Goal: Information Seeking & Learning: Learn about a topic

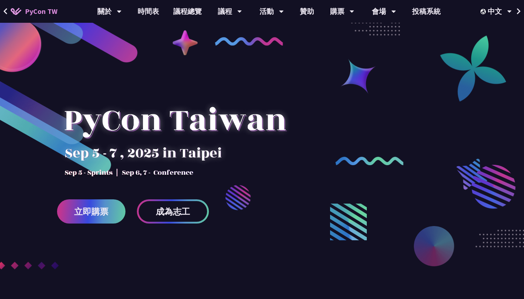
click at [113, 202] on link "立即購票" at bounding box center [91, 212] width 68 height 24
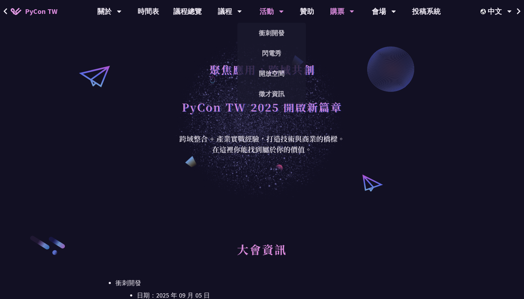
click at [267, 9] on div "活動" at bounding box center [271, 11] width 24 height 23
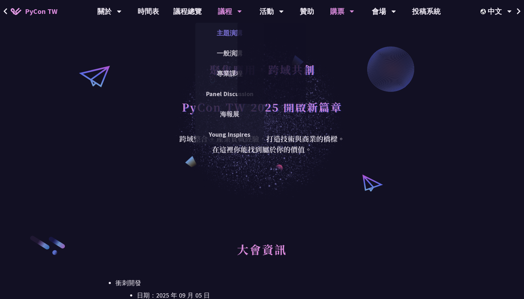
click at [231, 27] on link "主題演講" at bounding box center [229, 33] width 68 height 17
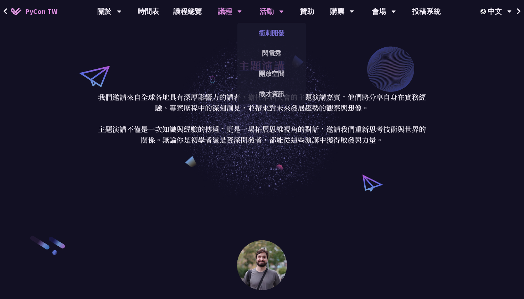
click at [278, 34] on link "衝刺開發" at bounding box center [271, 33] width 68 height 17
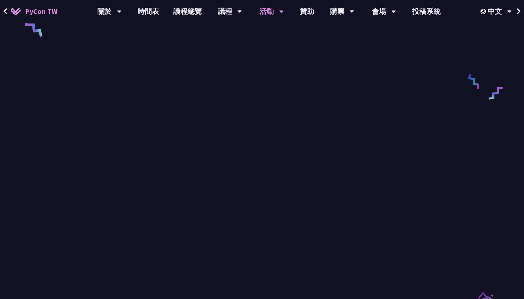
scroll to position [368, 0]
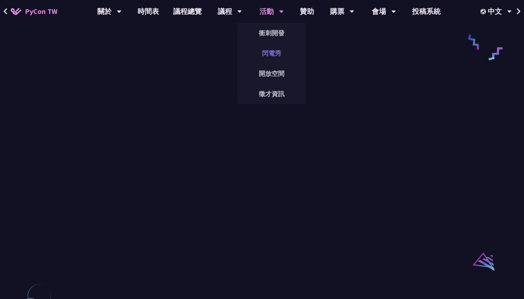
click at [266, 54] on link "閃電秀" at bounding box center [271, 53] width 68 height 17
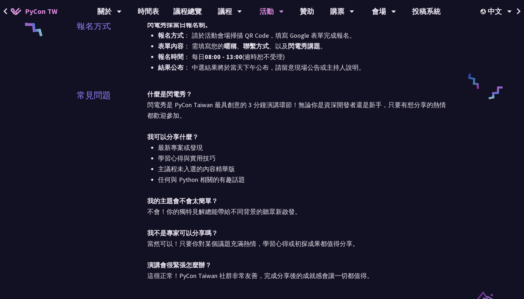
scroll to position [330, 0]
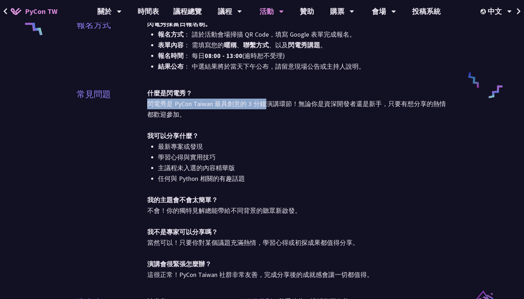
drag, startPoint x: 146, startPoint y: 99, endPoint x: 267, endPoint y: 103, distance: 120.1
click at [267, 103] on div "常見問題 什麼是閃電秀？ 閃電秀是 PyCon Taiwan 最具創意的 3 分鐘演講環節！無論你是資深開發者還是新手，只要有想分享的熱情都歡迎參加。 我可以…" at bounding box center [262, 188] width 371 height 201
click at [267, 103] on span "什麼是閃電秀？ 閃電秀是 PyCon Taiwan 最具創意的 3 分鐘演講環節！無論你是資深開發者還是新手，只要有想分享的熱情都歡迎參加。 我可以分享什麼？…" at bounding box center [297, 184] width 300 height 190
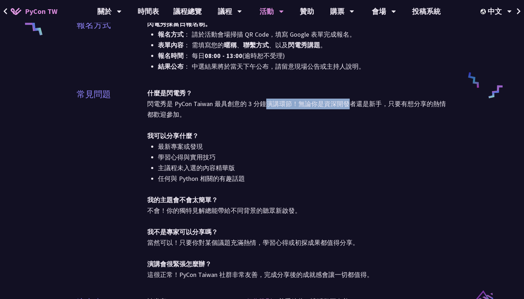
drag, startPoint x: 267, startPoint y: 103, endPoint x: 344, endPoint y: 100, distance: 77.0
click at [343, 100] on span "什麼是閃電秀？ 閃電秀是 PyCon Taiwan 最具創意的 3 分鐘演講環節！無論你是資深開發者還是新手，只要有想分享的熱情都歡迎參加。 我可以分享什麼？…" at bounding box center [297, 184] width 300 height 190
click at [344, 100] on span "什麼是閃電秀？ 閃電秀是 PyCon Taiwan 最具創意的 3 分鐘演講環節！無論你是資深開發者還是新手，只要有想分享的熱情都歡迎參加。 我可以分享什麼？…" at bounding box center [297, 184] width 300 height 190
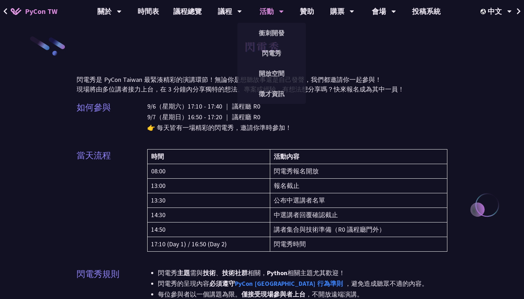
scroll to position [0, 0]
click at [263, 71] on link "開放空間" at bounding box center [271, 73] width 68 height 17
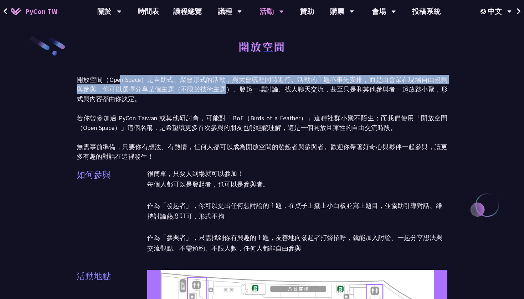
drag, startPoint x: 121, startPoint y: 77, endPoint x: 242, endPoint y: 89, distance: 121.0
click at [242, 89] on p "開放空間（Open Space）是自助式、聚會形式的活動，與大會議程同時進行。活動的主題不事先安排，而是由會眾在現場自由規劃與參與。你可以選擇分享某個主題（不…" at bounding box center [262, 118] width 371 height 87
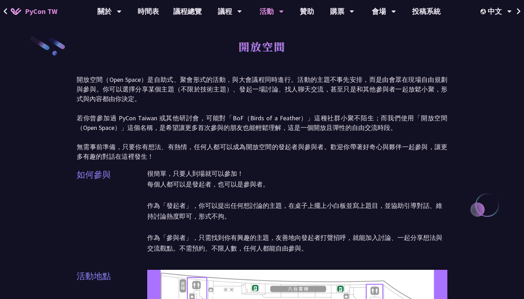
click at [242, 89] on p "開放空間（Open Space）是自助式、聚會形式的活動，與大會議程同時進行。活動的主題不事先安排，而是由會眾在現場自由規劃與參與。你可以選擇分享某個主題（不…" at bounding box center [262, 118] width 371 height 87
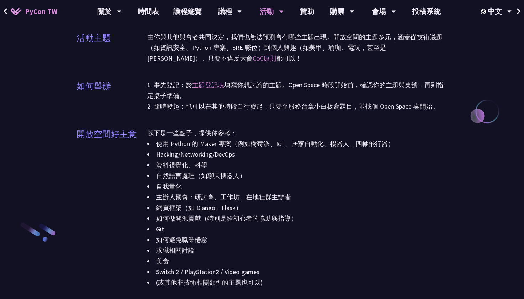
scroll to position [726, 0]
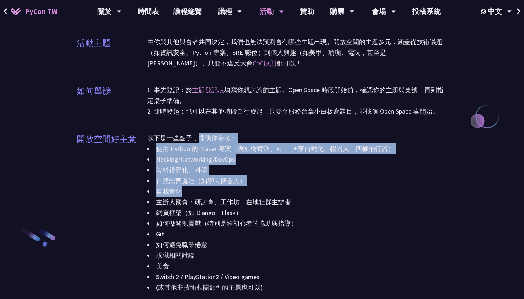
drag, startPoint x: 205, startPoint y: 195, endPoint x: 198, endPoint y: 134, distance: 61.0
click at [198, 134] on div "以下是一些點子，提供你參考： 使用 Python 的 Maker 專案（例如樹莓派、IoT、居家自動化、機器人、四軸飛行器） Hacking/Networki…" at bounding box center [297, 217] width 300 height 169
click at [198, 135] on p "以下是一些點子，提供你參考：" at bounding box center [297, 138] width 300 height 11
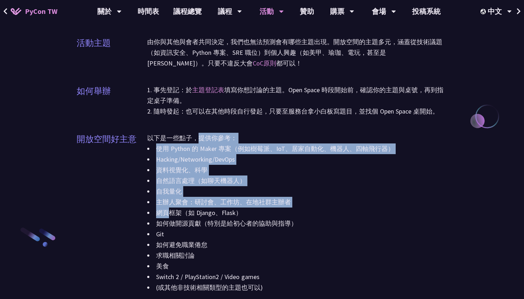
drag, startPoint x: 198, startPoint y: 135, endPoint x: 163, endPoint y: 210, distance: 83.1
click at [163, 210] on div "以下是一些點子，提供你參考： 使用 Python 的 Maker 專案（例如樹莓派、IoT、居家自動化、機器人、四軸飛行器） Hacking/Networki…" at bounding box center [297, 217] width 300 height 169
click at [163, 210] on li "網頁框架（如 Django、Flask）" at bounding box center [297, 213] width 300 height 11
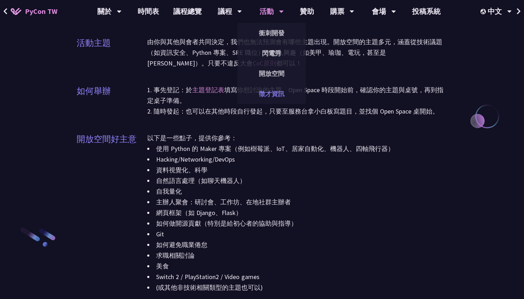
click at [272, 91] on link "徵才資訊" at bounding box center [271, 94] width 68 height 17
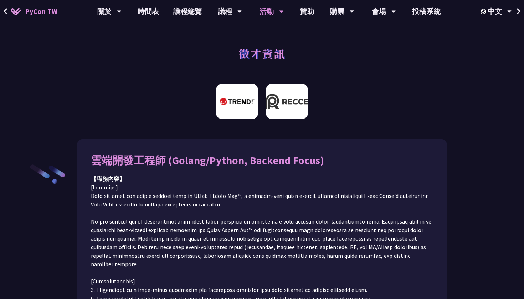
click at [289, 109] on img at bounding box center [286, 102] width 43 height 36
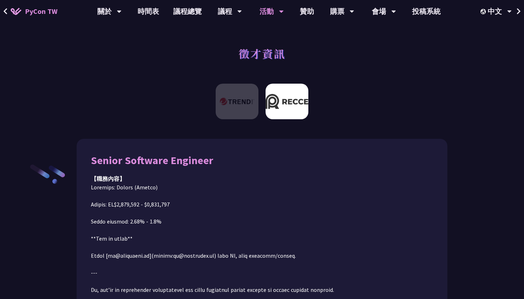
click at [294, 102] on img at bounding box center [286, 102] width 43 height 36
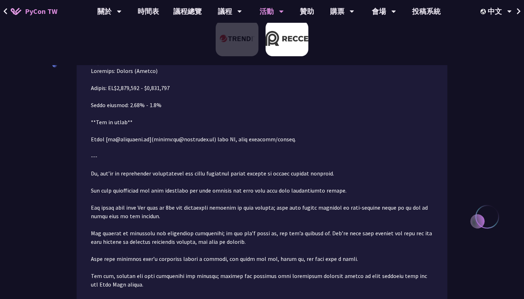
scroll to position [118, 0]
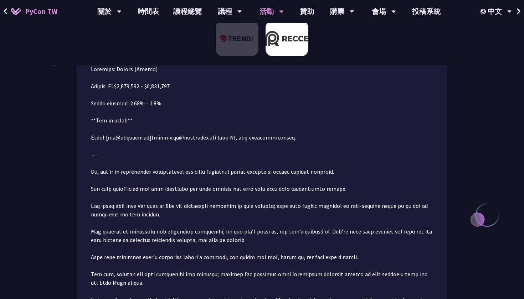
click at [120, 97] on p at bounding box center [262, 261] width 342 height 393
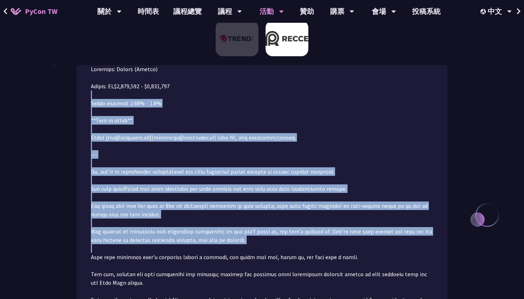
drag, startPoint x: 120, startPoint y: 97, endPoint x: 128, endPoint y: 248, distance: 151.0
click at [128, 248] on p at bounding box center [262, 261] width 342 height 393
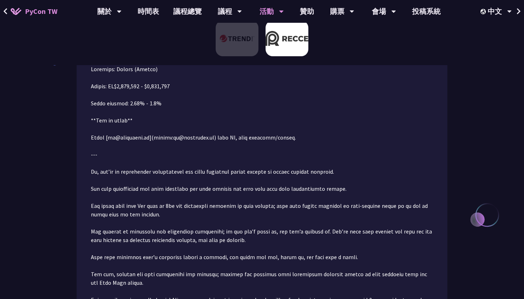
click at [128, 248] on p at bounding box center [262, 261] width 342 height 393
click at [125, 139] on p at bounding box center [262, 261] width 342 height 393
copy p "[DOMAIN_NAME]"
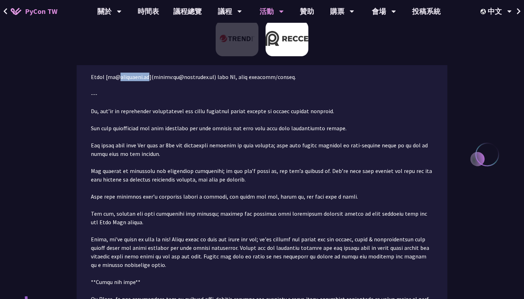
scroll to position [185, 0]
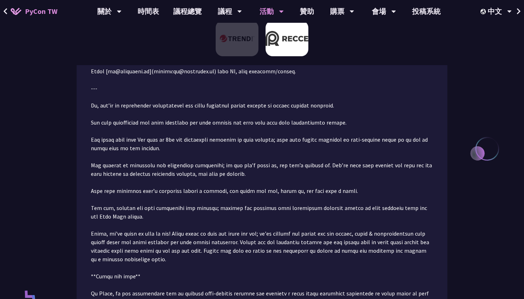
click at [110, 111] on p at bounding box center [262, 195] width 342 height 393
drag, startPoint x: 110, startPoint y: 111, endPoint x: 299, endPoint y: 121, distance: 189.8
click at [299, 121] on p at bounding box center [262, 195] width 342 height 393
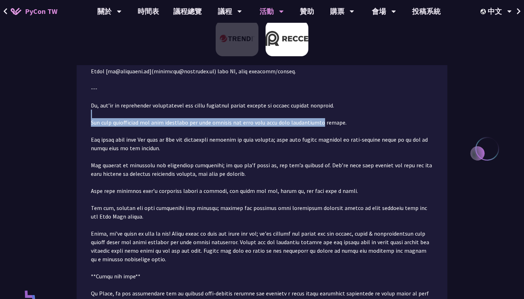
click at [299, 121] on p at bounding box center [262, 195] width 342 height 393
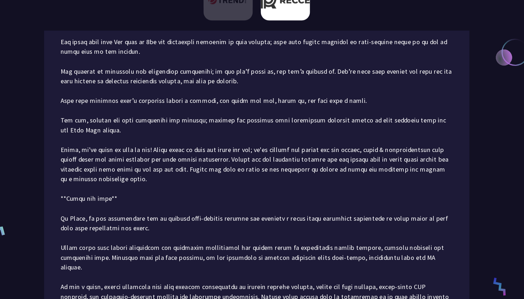
scroll to position [251, 0]
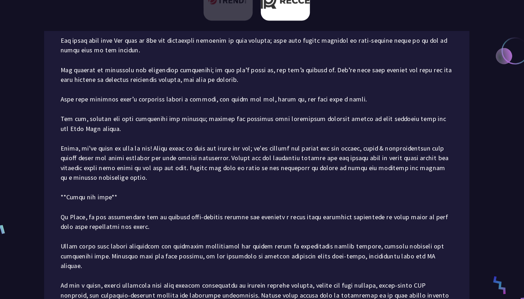
click at [261, 105] on p at bounding box center [262, 128] width 342 height 393
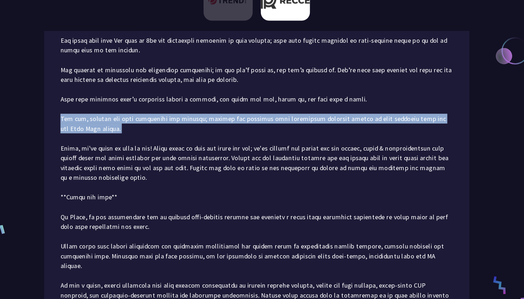
click at [261, 105] on p at bounding box center [262, 128] width 342 height 393
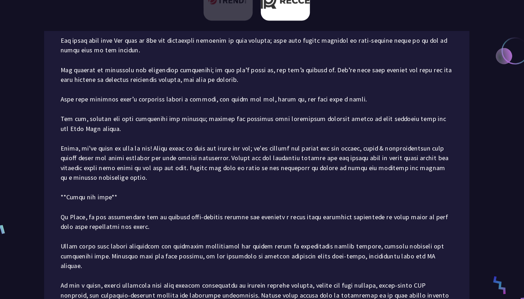
click at [268, 78] on p at bounding box center [262, 128] width 342 height 393
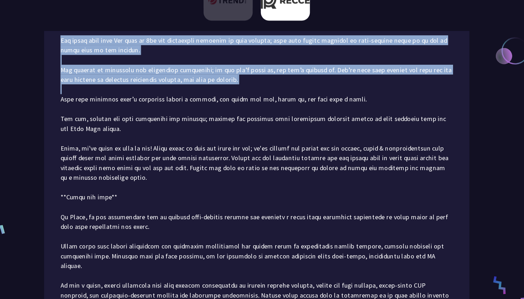
drag, startPoint x: 268, startPoint y: 78, endPoint x: 268, endPoint y: 42, distance: 35.6
click at [268, 42] on p at bounding box center [262, 128] width 342 height 393
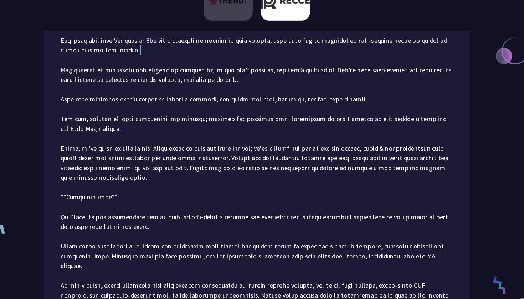
click at [268, 42] on p at bounding box center [262, 128] width 342 height 393
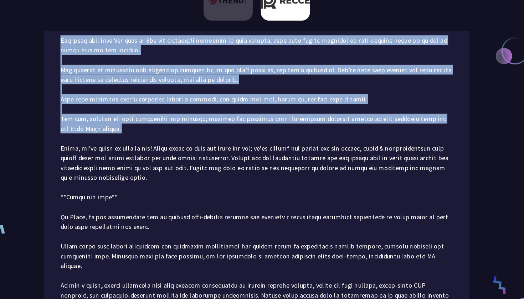
drag, startPoint x: 268, startPoint y: 42, endPoint x: 278, endPoint y: 131, distance: 89.6
click at [278, 131] on p at bounding box center [262, 128] width 342 height 393
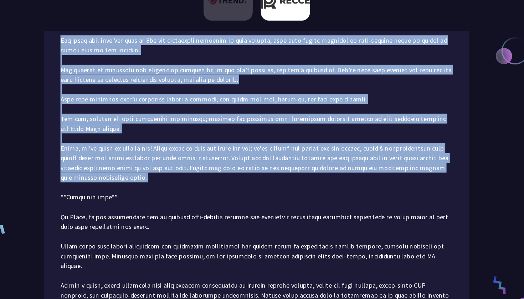
click at [278, 131] on p at bounding box center [262, 128] width 342 height 393
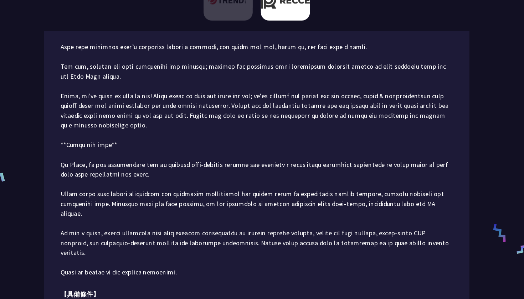
scroll to position [299, 0]
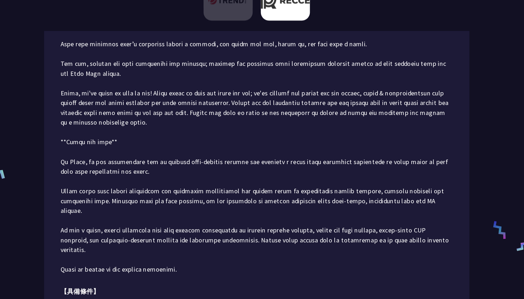
click at [278, 131] on p at bounding box center [262, 80] width 342 height 393
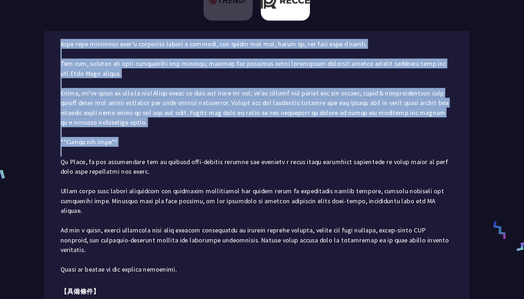
drag, startPoint x: 278, startPoint y: 131, endPoint x: 280, endPoint y: 31, distance: 100.5
click at [280, 31] on p at bounding box center [262, 80] width 342 height 393
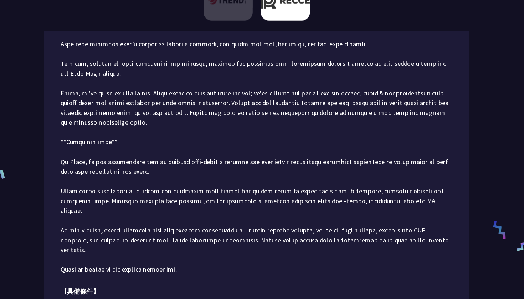
click at [280, 31] on p at bounding box center [262, 80] width 342 height 393
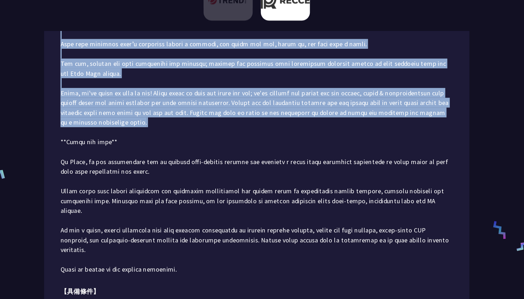
drag, startPoint x: 280, startPoint y: 31, endPoint x: 277, endPoint y: 106, distance: 75.6
click at [277, 106] on p at bounding box center [262, 80] width 342 height 393
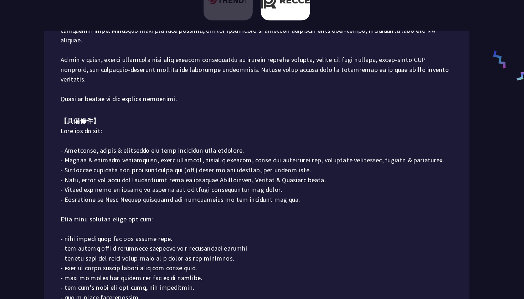
scroll to position [452, 0]
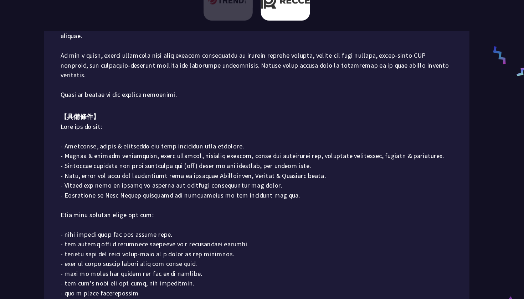
click at [277, 144] on p at bounding box center [262, 276] width 342 height 265
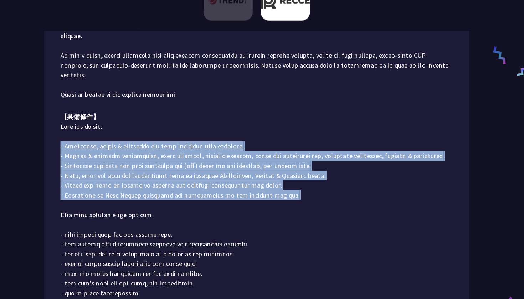
drag, startPoint x: 277, startPoint y: 106, endPoint x: 279, endPoint y: 153, distance: 46.7
click at [279, 153] on p at bounding box center [262, 276] width 342 height 265
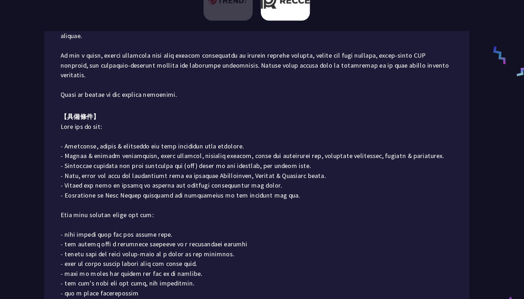
click at [279, 153] on p at bounding box center [262, 276] width 342 height 265
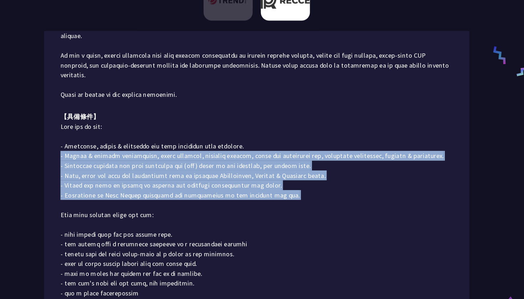
drag, startPoint x: 279, startPoint y: 153, endPoint x: 280, endPoint y: 114, distance: 39.2
click at [280, 144] on p at bounding box center [262, 276] width 342 height 265
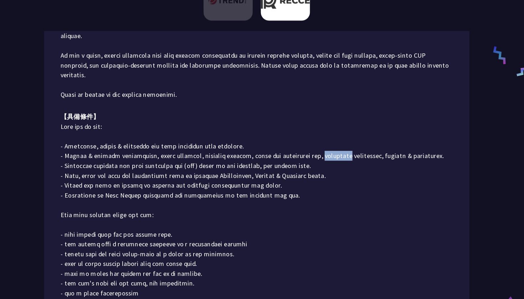
click at [280, 144] on p at bounding box center [262, 276] width 342 height 265
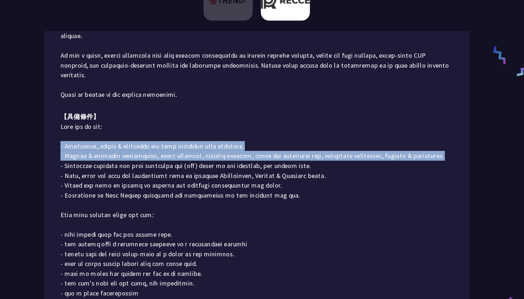
drag, startPoint x: 280, startPoint y: 114, endPoint x: 281, endPoint y: 105, distance: 8.2
click at [281, 144] on p at bounding box center [262, 276] width 342 height 265
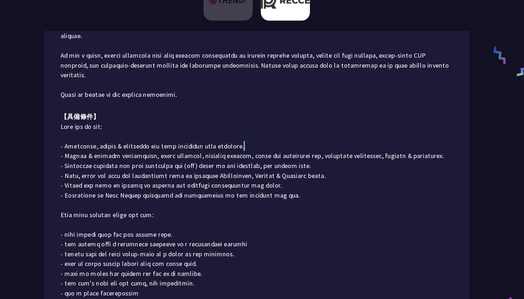
click at [281, 144] on p at bounding box center [262, 276] width 342 height 265
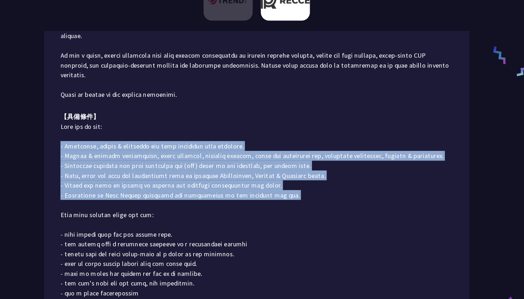
drag, startPoint x: 281, startPoint y: 105, endPoint x: 281, endPoint y: 151, distance: 45.6
click at [281, 151] on p at bounding box center [262, 276] width 342 height 265
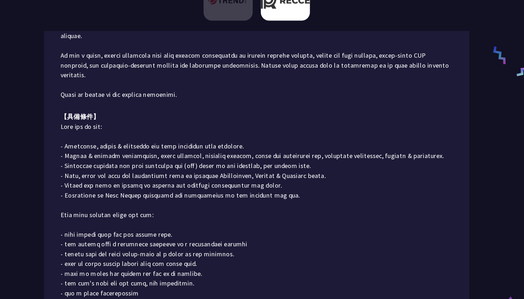
click at [281, 151] on p at bounding box center [262, 276] width 342 height 265
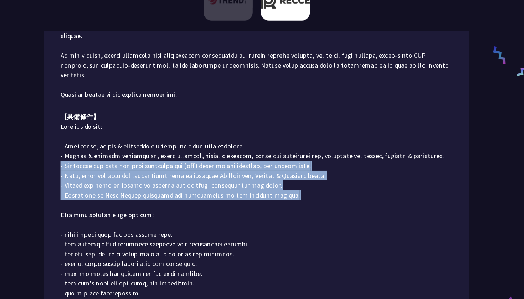
drag, startPoint x: 281, startPoint y: 151, endPoint x: 282, endPoint y: 123, distance: 28.2
click at [282, 144] on p at bounding box center [262, 276] width 342 height 265
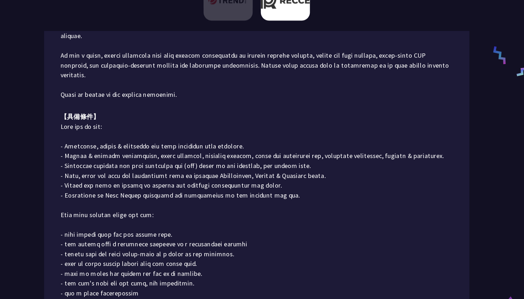
click at [282, 144] on p at bounding box center [262, 276] width 342 height 265
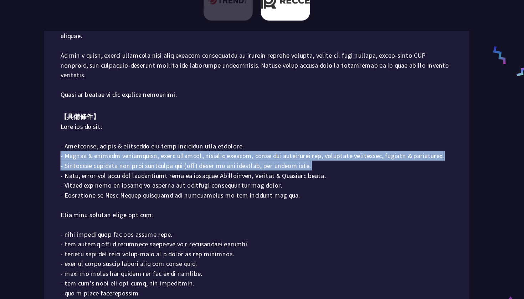
drag, startPoint x: 282, startPoint y: 123, endPoint x: 282, endPoint y: 114, distance: 8.9
click at [282, 144] on p at bounding box center [262, 276] width 342 height 265
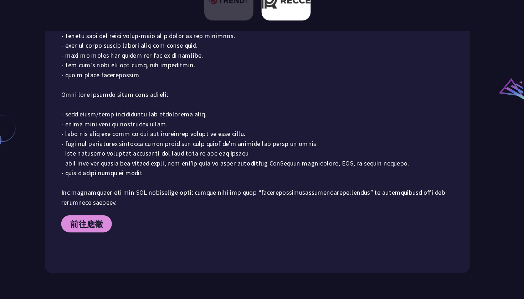
scroll to position [642, 0]
click at [99, 229] on span "前往應徵" at bounding box center [113, 233] width 29 height 9
